Goal: Find specific page/section: Find specific page/section

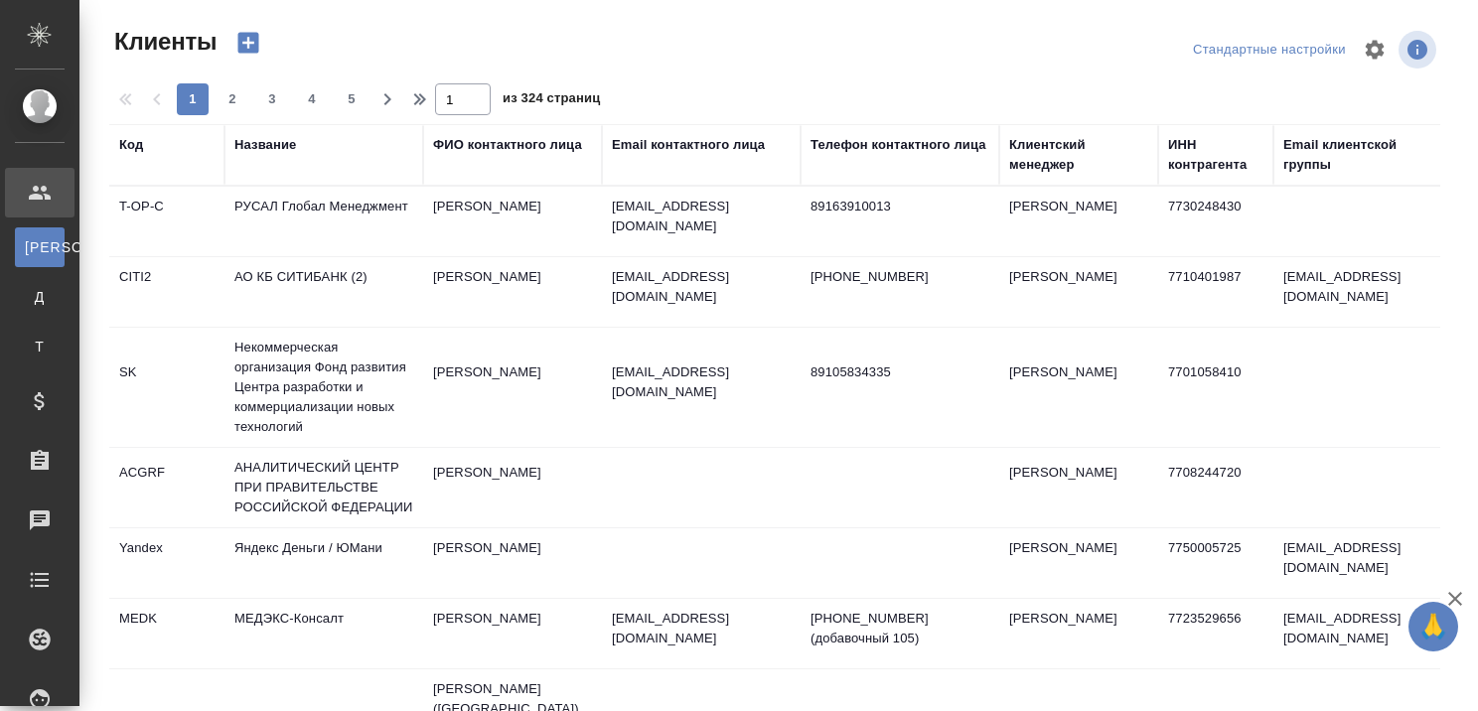
select select "RU"
click at [278, 146] on div "Название" at bounding box center [265, 145] width 62 height 20
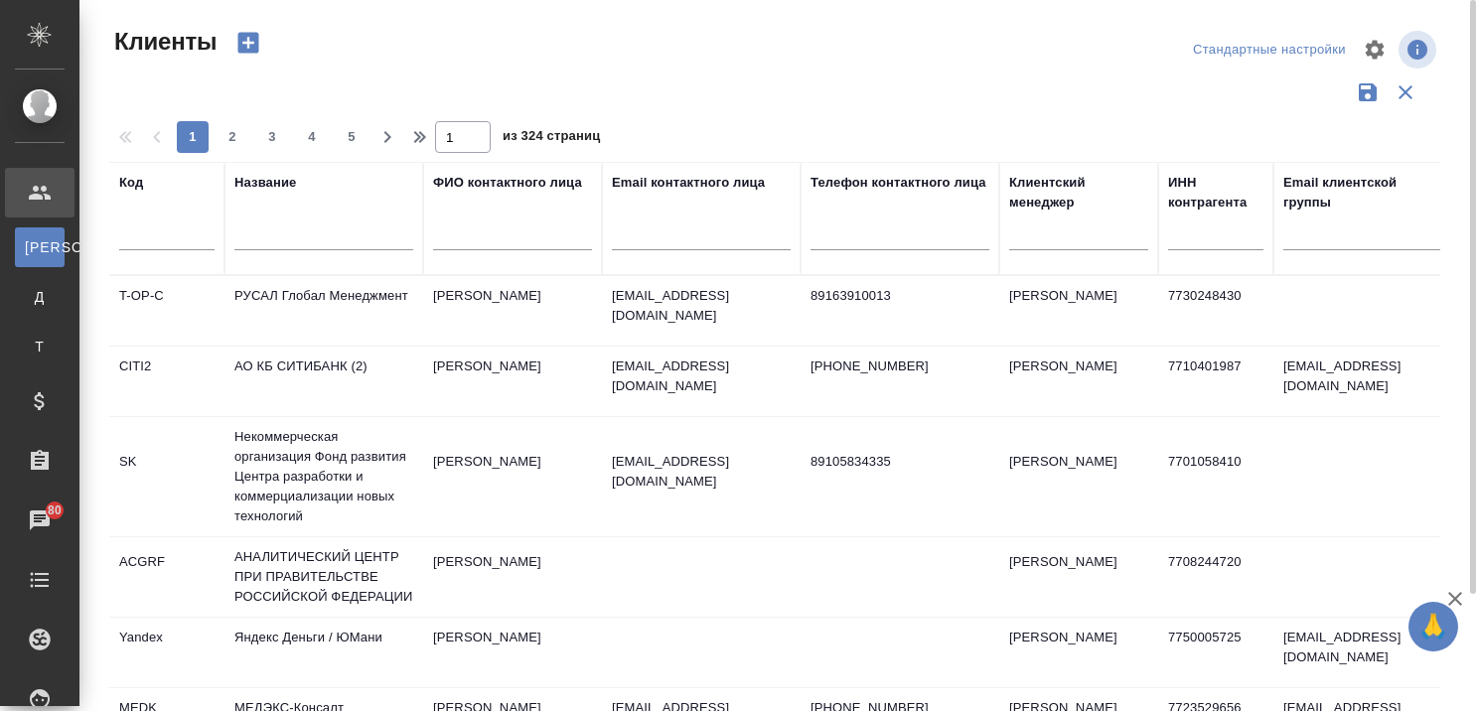
click at [282, 234] on input "text" at bounding box center [323, 237] width 179 height 25
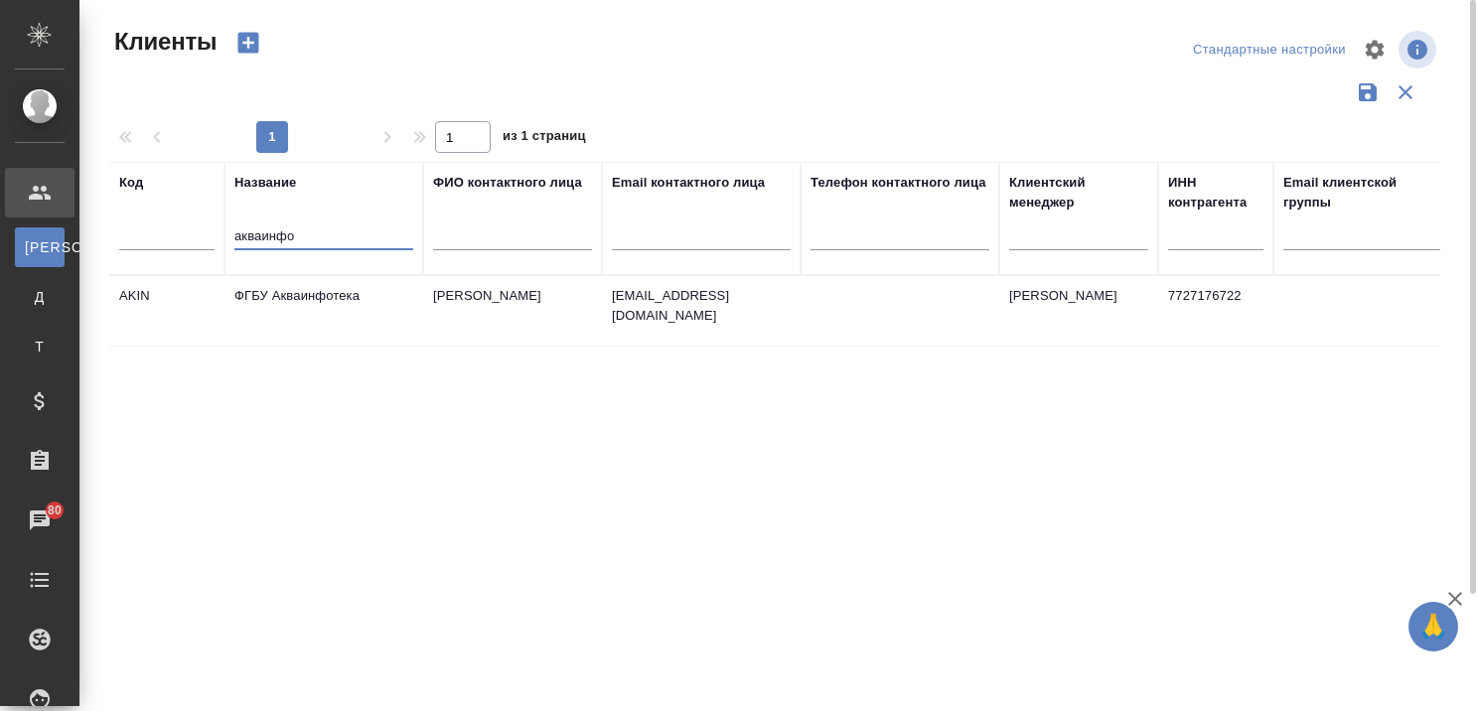
type input "акваинфо"
click at [314, 298] on td "ФГБУ Акваинфотека" at bounding box center [323, 311] width 199 height 70
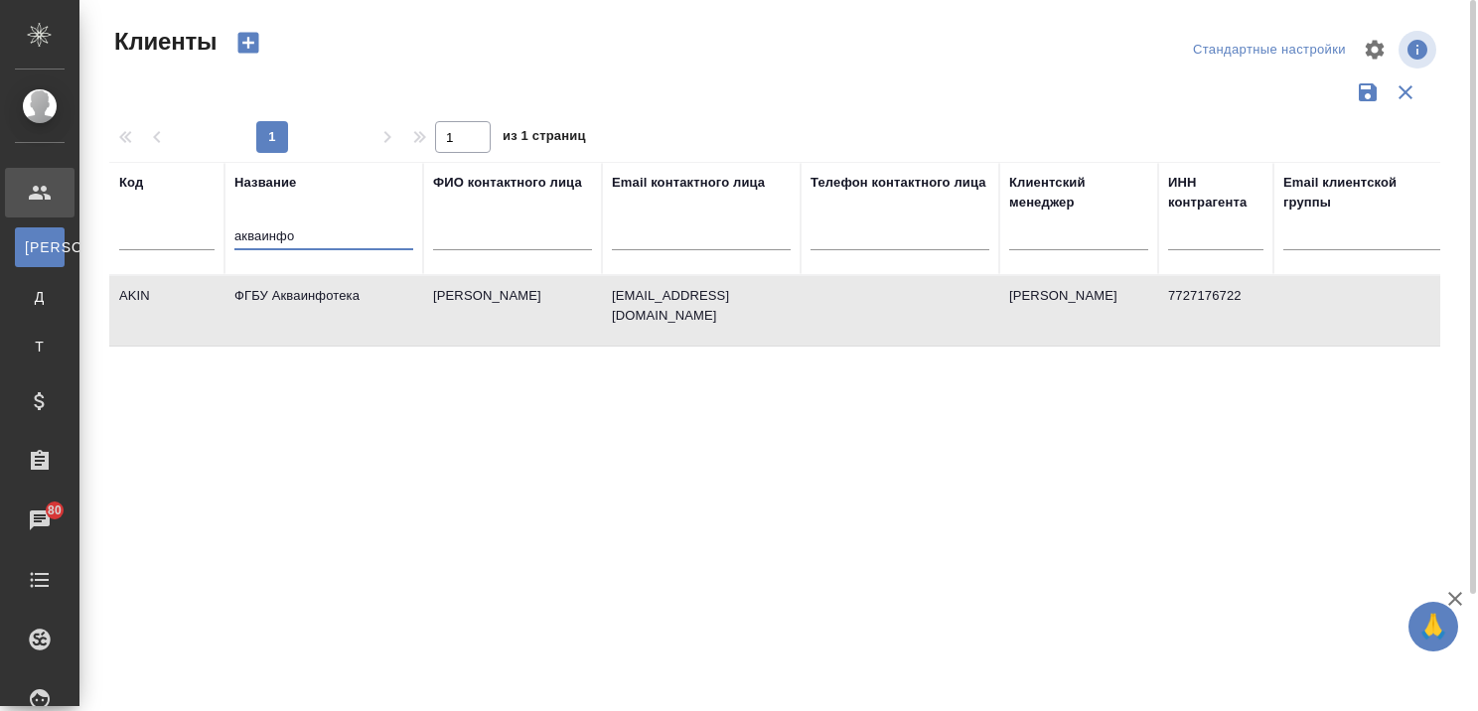
drag, startPoint x: 352, startPoint y: 240, endPoint x: 171, endPoint y: 250, distance: 181.0
click at [184, 251] on tr "Код Название акваинфо ФИО контактного лица Email контактного лица Телефон конта…" at bounding box center [860, 218] width 1502 height 113
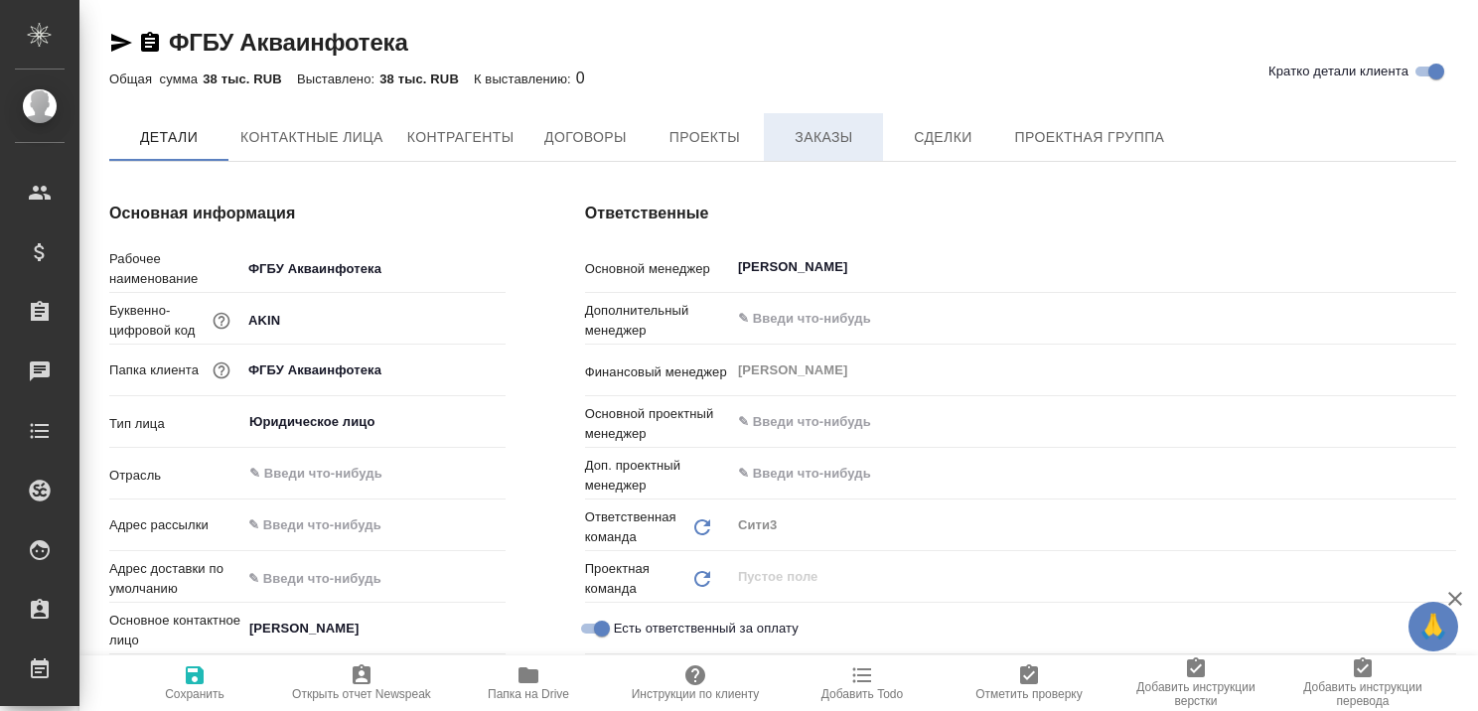
click at [840, 141] on span "Заказы" at bounding box center [823, 137] width 95 height 25
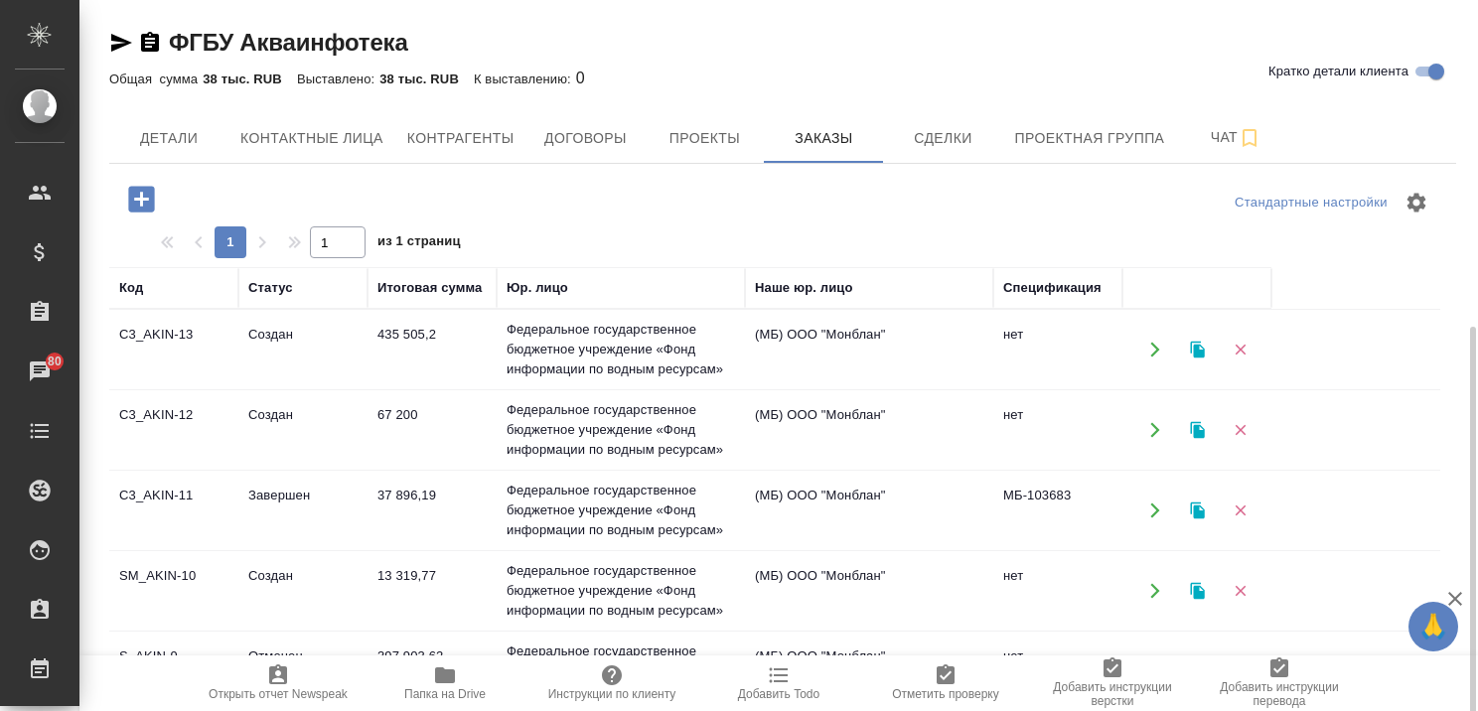
scroll to position [199, 0]
